Goal: Task Accomplishment & Management: Use online tool/utility

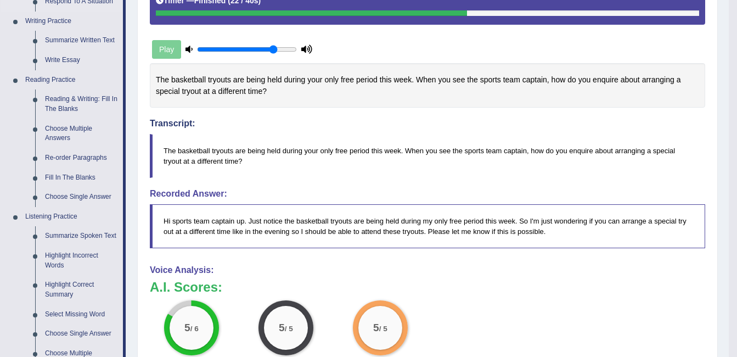
scroll to position [272, 0]
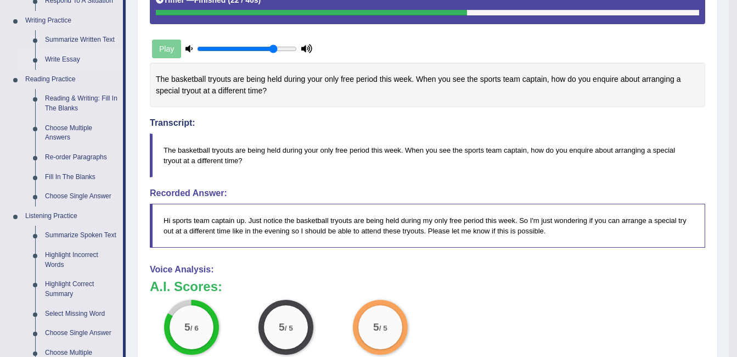
click at [75, 55] on link "Write Essay" at bounding box center [81, 60] width 83 height 20
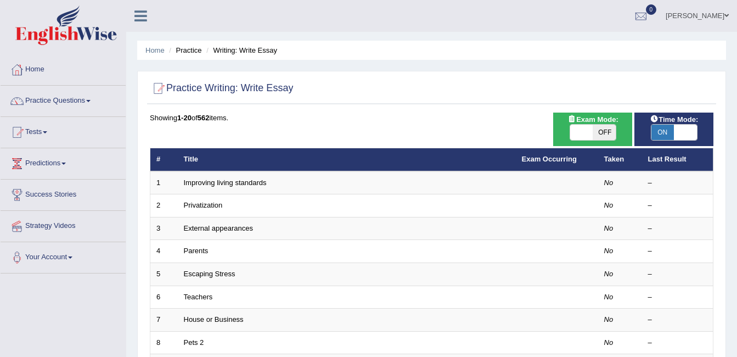
click at [600, 136] on span "OFF" at bounding box center [604, 132] width 23 height 15
checkbox input "true"
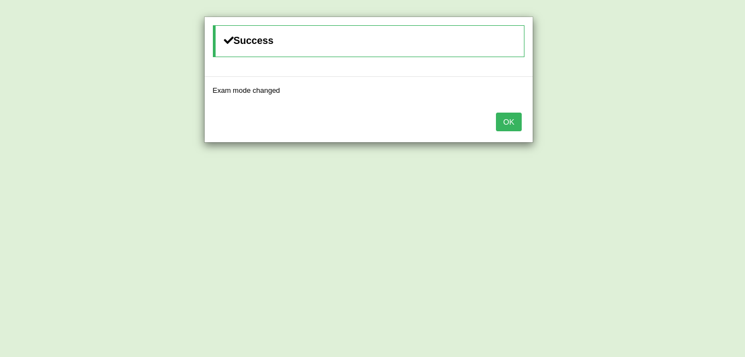
click at [514, 117] on button "OK" at bounding box center [508, 122] width 25 height 19
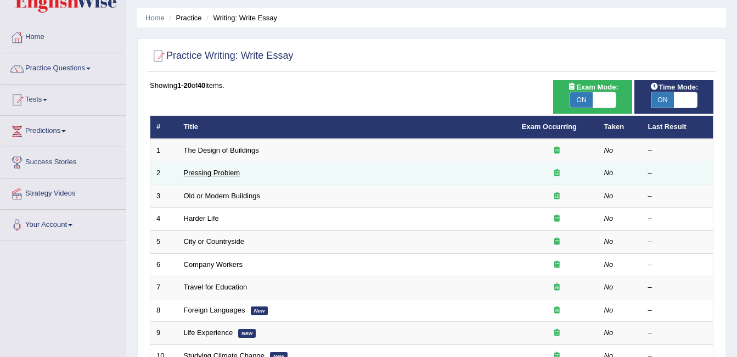
click at [227, 173] on link "Pressing Problem" at bounding box center [212, 173] width 57 height 8
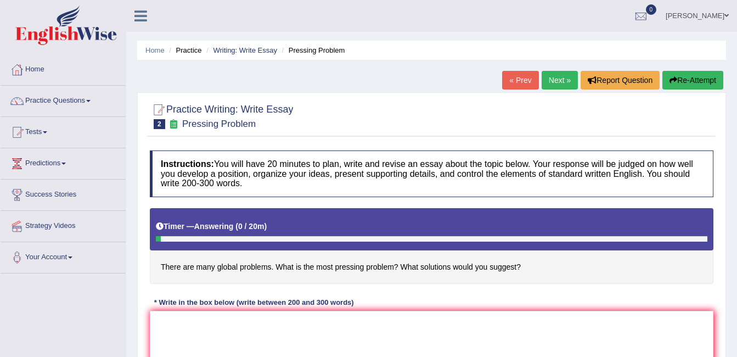
click at [49, 109] on link "Practice Questions" at bounding box center [63, 99] width 125 height 27
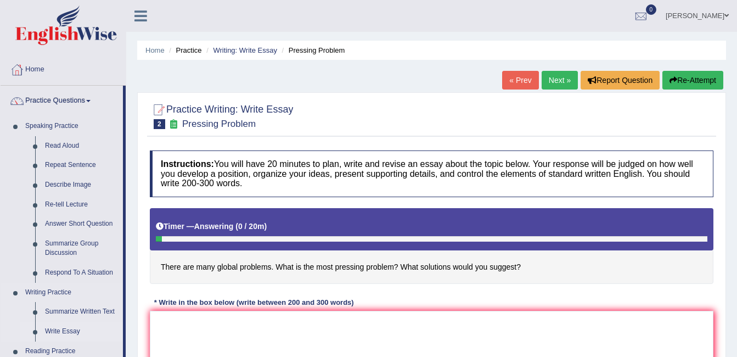
click at [56, 334] on link "Write Essay" at bounding box center [81, 332] width 83 height 20
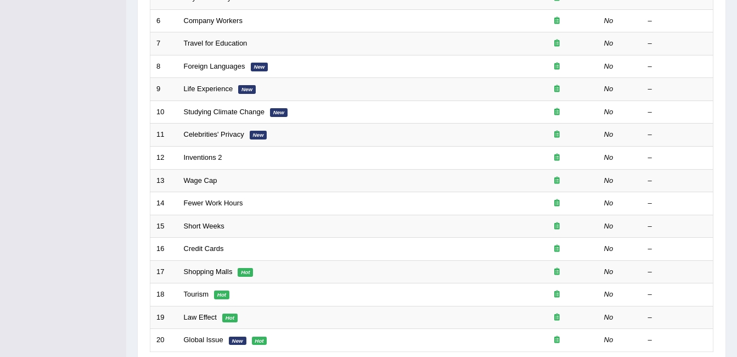
scroll to position [276, 0]
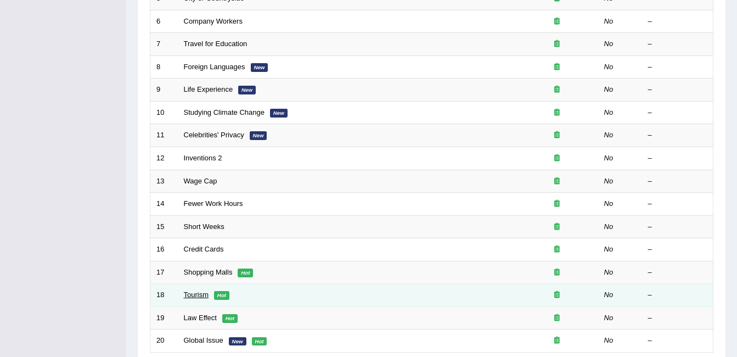
click at [193, 292] on link "Tourism" at bounding box center [196, 294] width 25 height 8
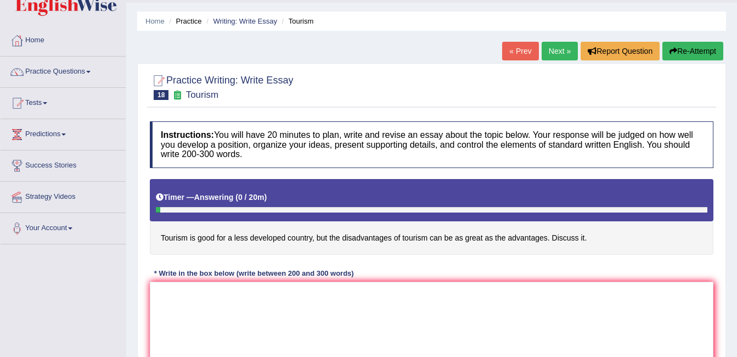
scroll to position [29, 0]
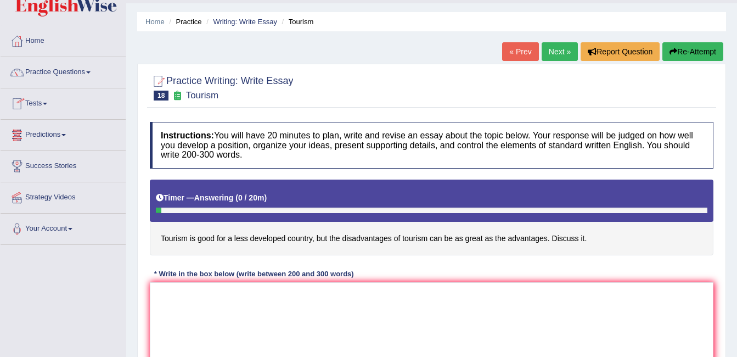
click at [49, 101] on link "Tests" at bounding box center [63, 101] width 125 height 27
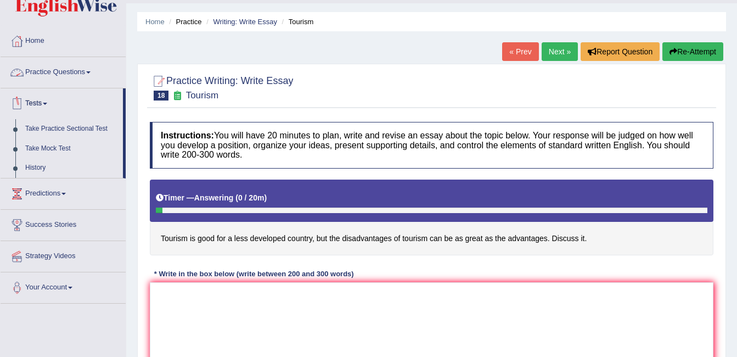
click at [77, 68] on link "Practice Questions" at bounding box center [63, 70] width 125 height 27
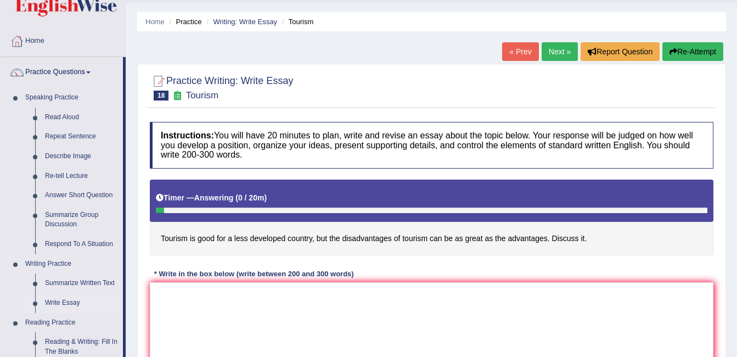
click at [61, 298] on link "Write Essay" at bounding box center [81, 303] width 83 height 20
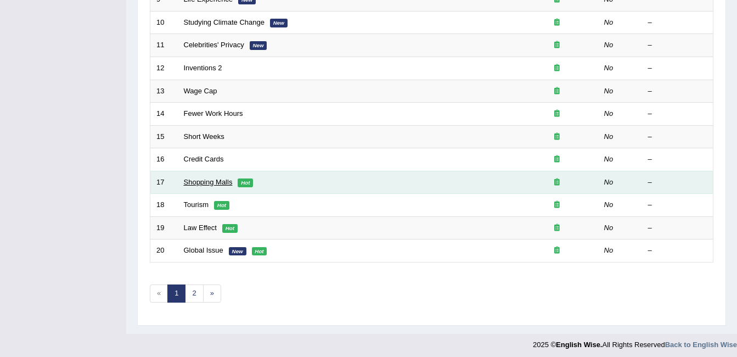
click at [214, 185] on link "Shopping Malls" at bounding box center [208, 182] width 49 height 8
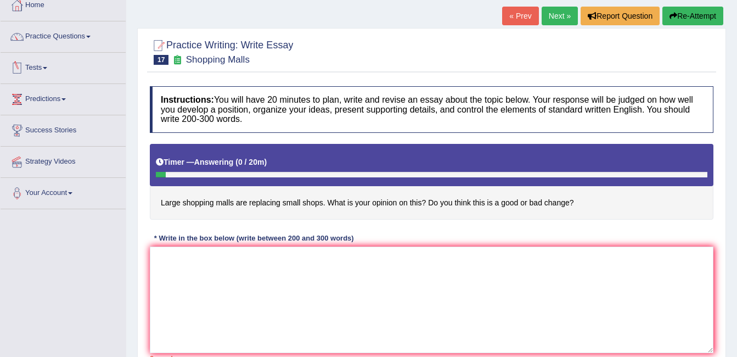
scroll to position [65, 0]
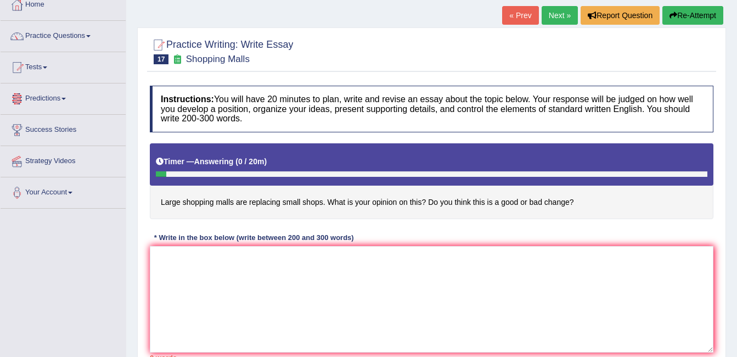
click at [41, 69] on link "Tests" at bounding box center [63, 65] width 125 height 27
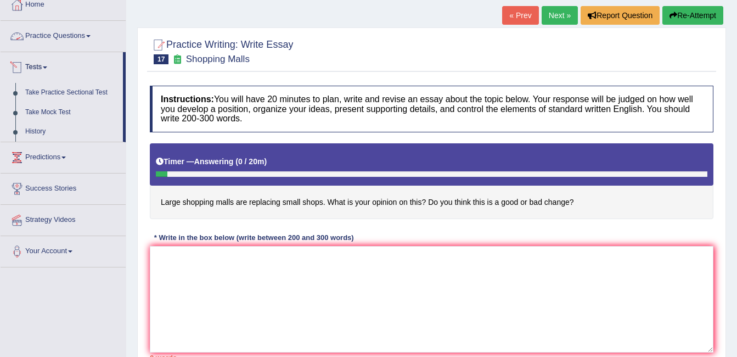
click at [82, 25] on link "Practice Questions" at bounding box center [63, 34] width 125 height 27
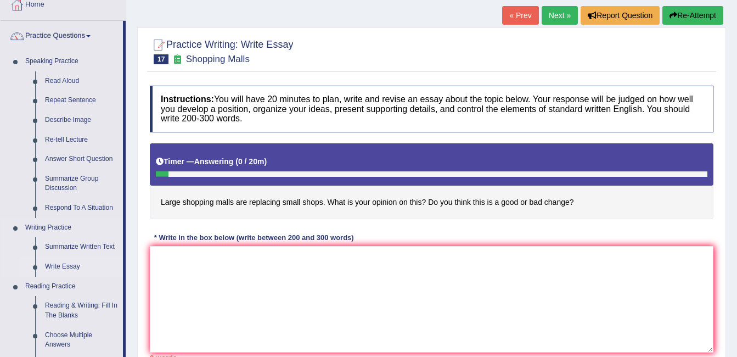
click at [53, 261] on link "Write Essay" at bounding box center [81, 267] width 83 height 20
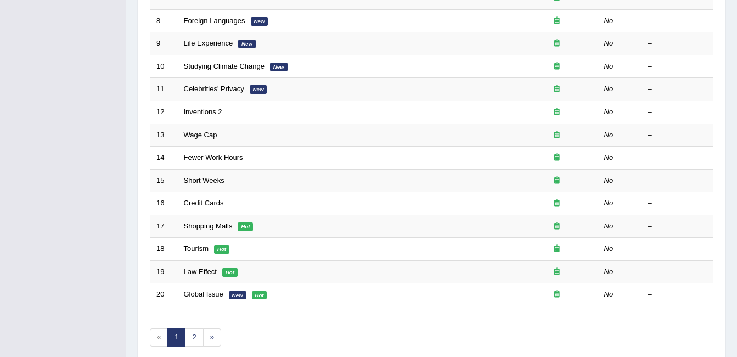
scroll to position [332, 0]
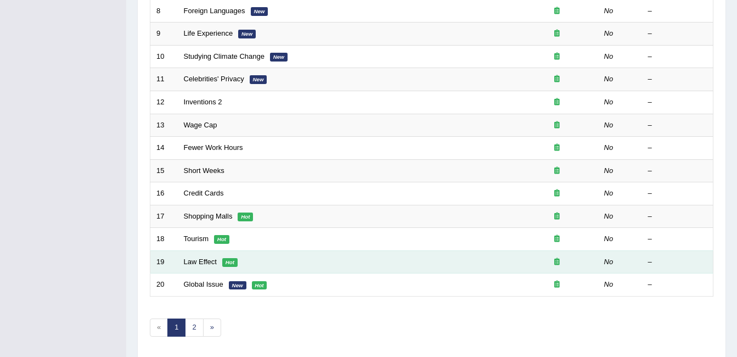
click at [203, 266] on td "Law Effect Hot" at bounding box center [347, 261] width 338 height 23
click at [209, 256] on td "Law Effect Hot" at bounding box center [347, 261] width 338 height 23
click at [208, 262] on link "Law Effect" at bounding box center [200, 261] width 33 height 8
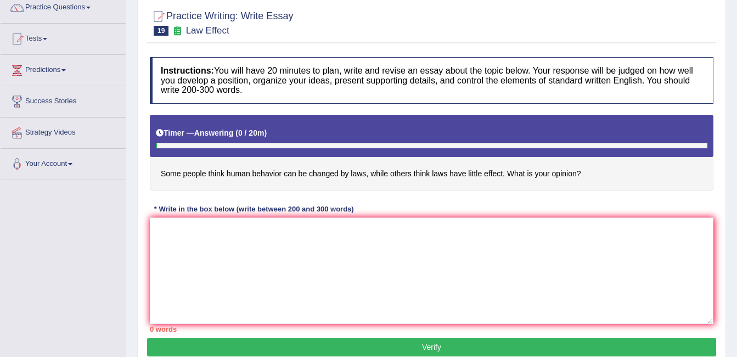
scroll to position [94, 0]
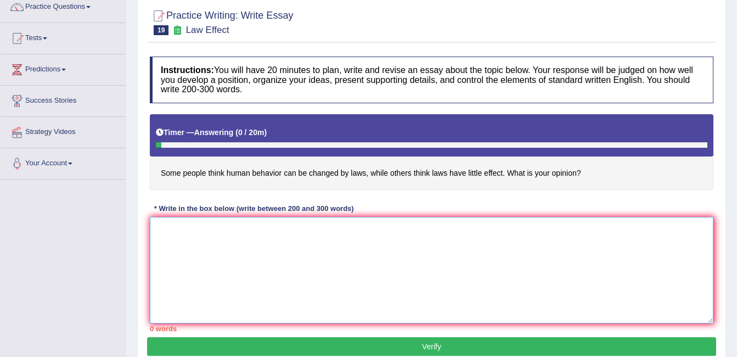
click at [232, 237] on textarea at bounding box center [432, 270] width 564 height 106
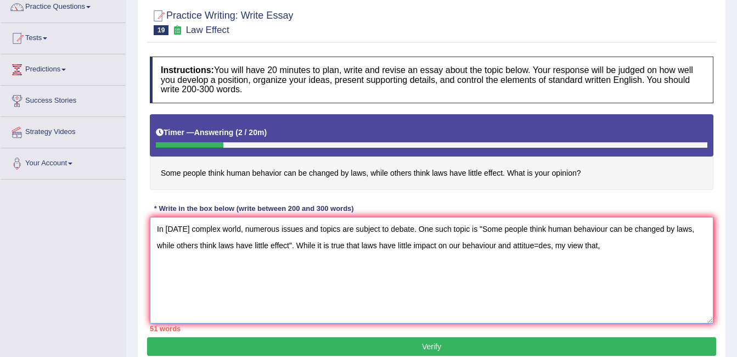
click at [539, 243] on textarea "In [DATE] complex world, numerous issues and topics are subject to debate. One …" at bounding box center [432, 270] width 564 height 106
click at [598, 245] on textarea "In [DATE] complex world, numerous issues and topics are subject to debate. One …" at bounding box center [432, 270] width 564 height 106
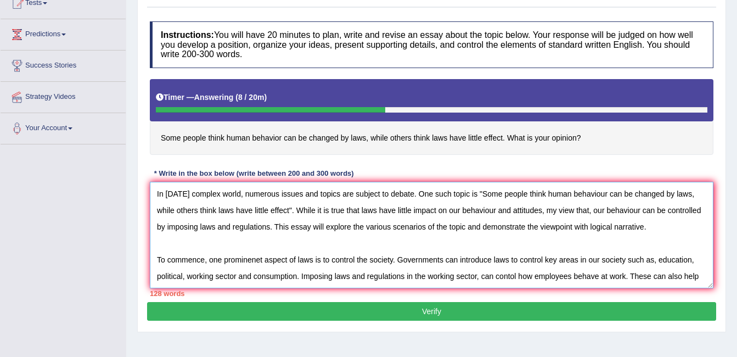
scroll to position [10, 0]
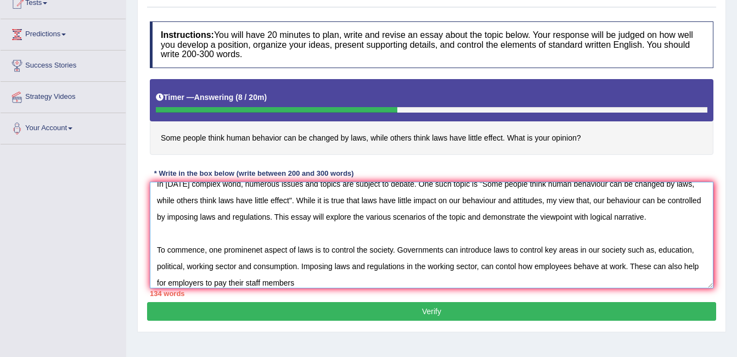
click at [222, 278] on textarea "In [DATE] complex world, numerous issues and topics are subject to debate. One …" at bounding box center [432, 235] width 564 height 106
click at [227, 283] on textarea "In [DATE] complex world, numerous issues and topics are subject to debate. One …" at bounding box center [432, 235] width 564 height 106
click at [293, 279] on textarea "In [DATE] complex world, numerous issues and topics are subject to debate. One …" at bounding box center [432, 235] width 564 height 106
click at [403, 283] on textarea "In [DATE] complex world, numerous issues and topics are subject to debate. One …" at bounding box center [432, 235] width 564 height 106
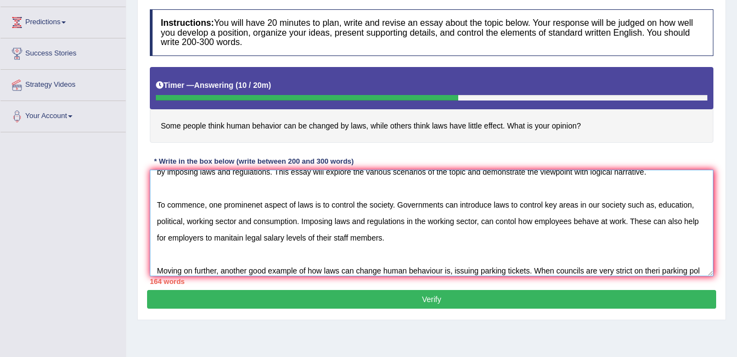
scroll to position [59, 0]
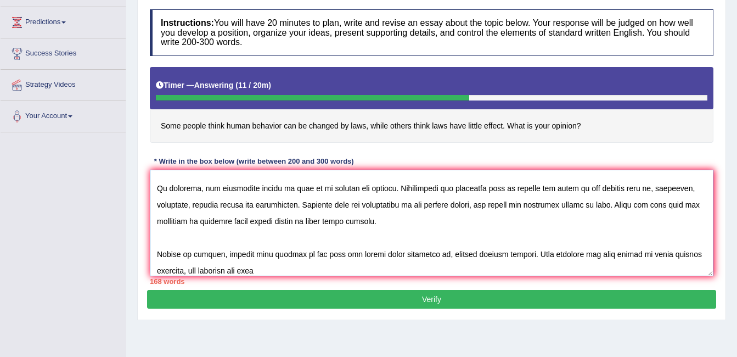
click at [658, 252] on textarea at bounding box center [432, 223] width 564 height 106
click at [300, 273] on textarea at bounding box center [432, 223] width 564 height 106
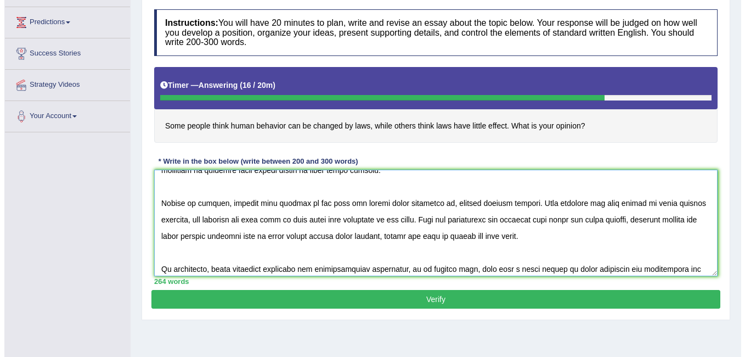
scroll to position [148, 0]
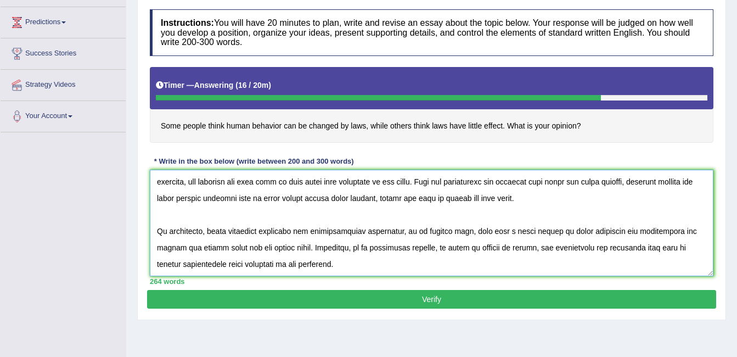
type textarea "In [DATE] complex world, numerous issues and topics are subject to debate. One …"
click at [302, 302] on button "Verify" at bounding box center [431, 299] width 569 height 19
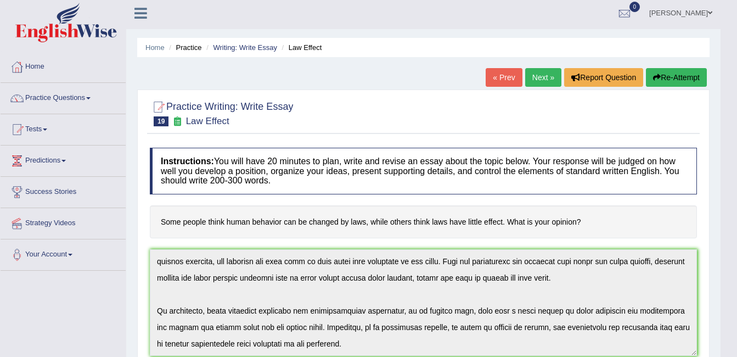
scroll to position [0, 0]
